Goal: Task Accomplishment & Management: Use online tool/utility

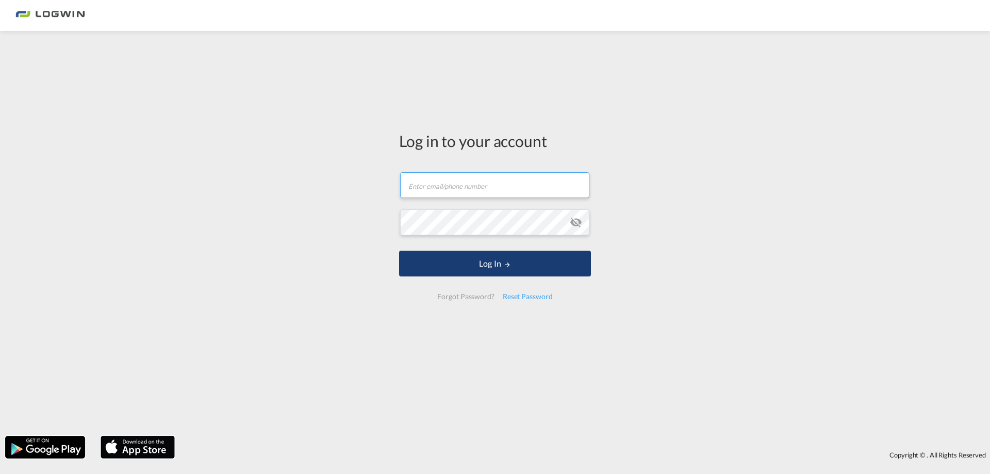
type input "[PERSON_NAME][EMAIL_ADDRESS][PERSON_NAME][DOMAIN_NAME]"
click at [539, 262] on button "Log In" at bounding box center [495, 264] width 192 height 26
